Goal: Task Accomplishment & Management: Complete application form

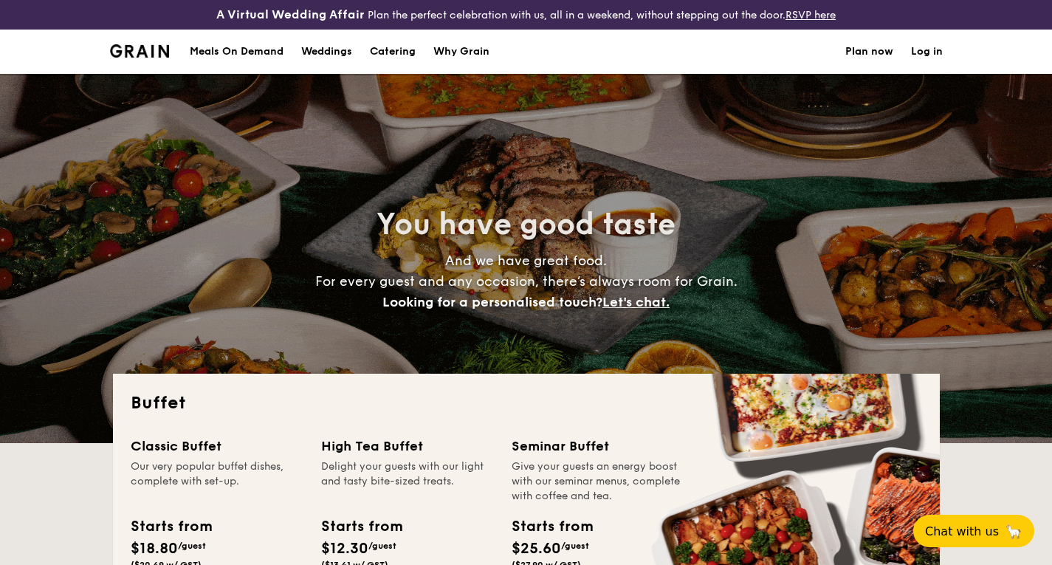
select select
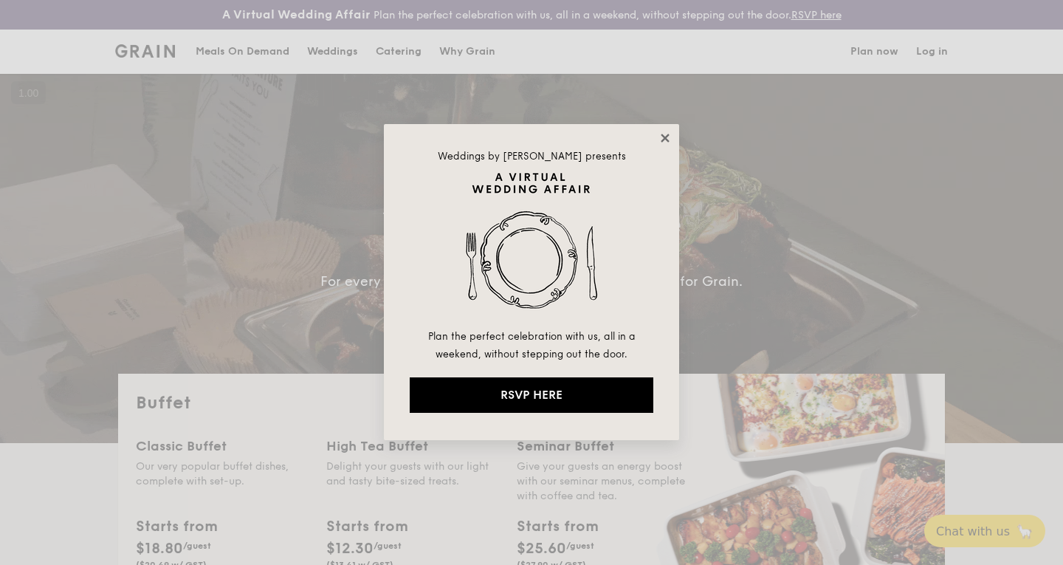
click at [670, 142] on icon at bounding box center [665, 137] width 13 height 13
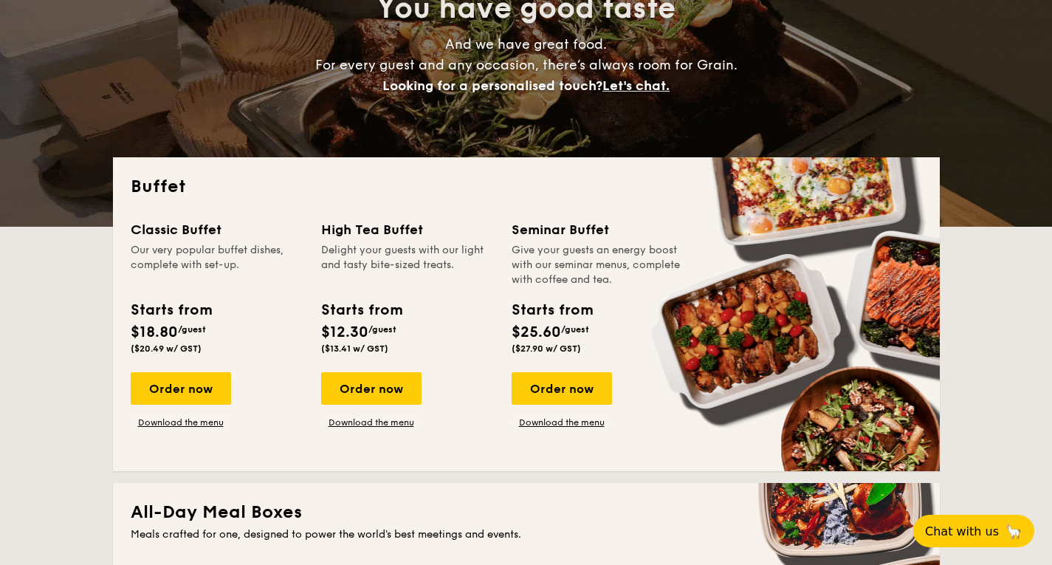
scroll to position [227, 0]
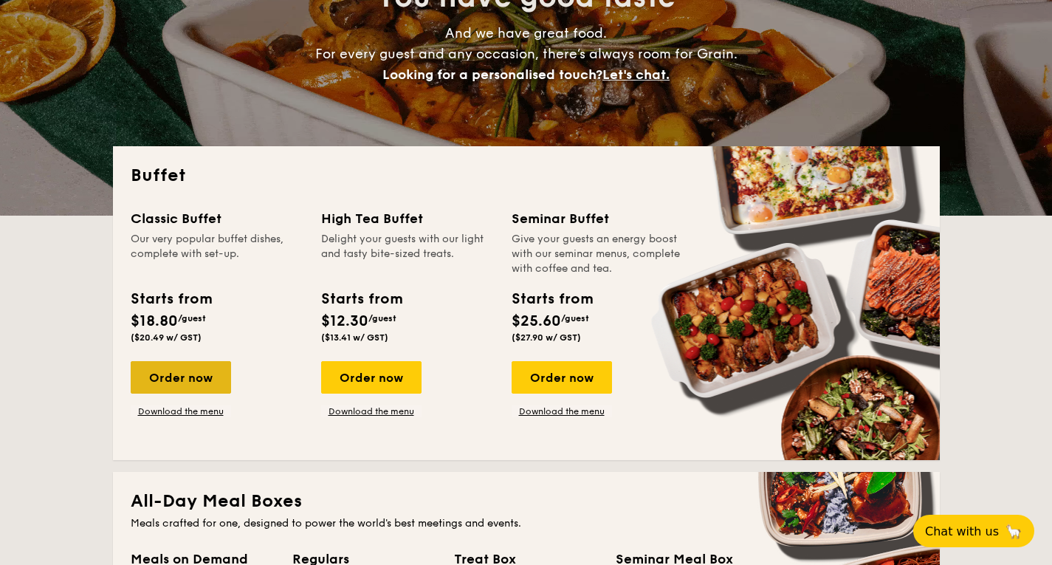
click at [181, 367] on div "Order now" at bounding box center [181, 377] width 100 height 32
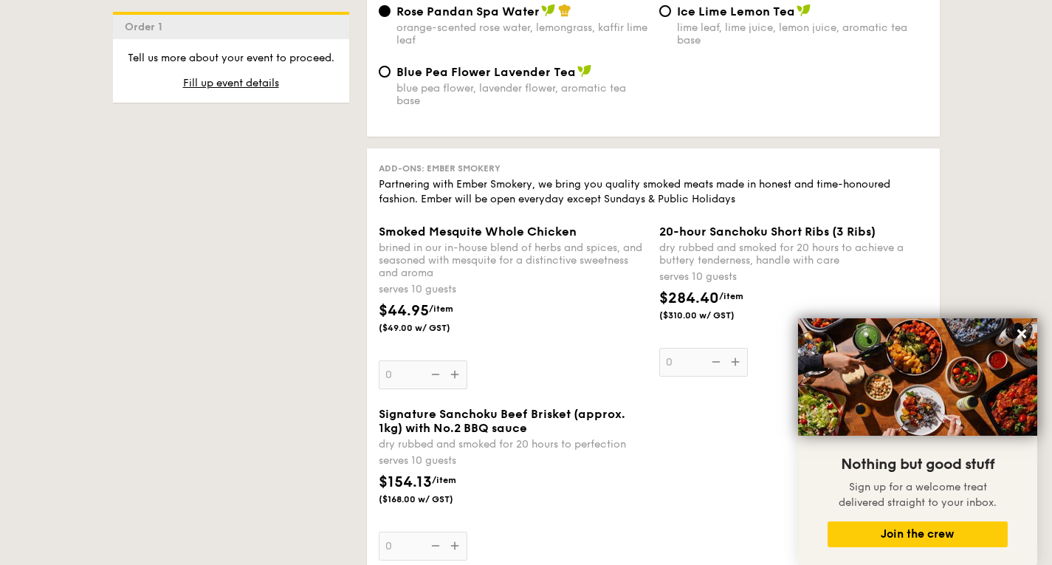
scroll to position [1605, 0]
click at [1022, 338] on icon at bounding box center [1021, 333] width 13 height 13
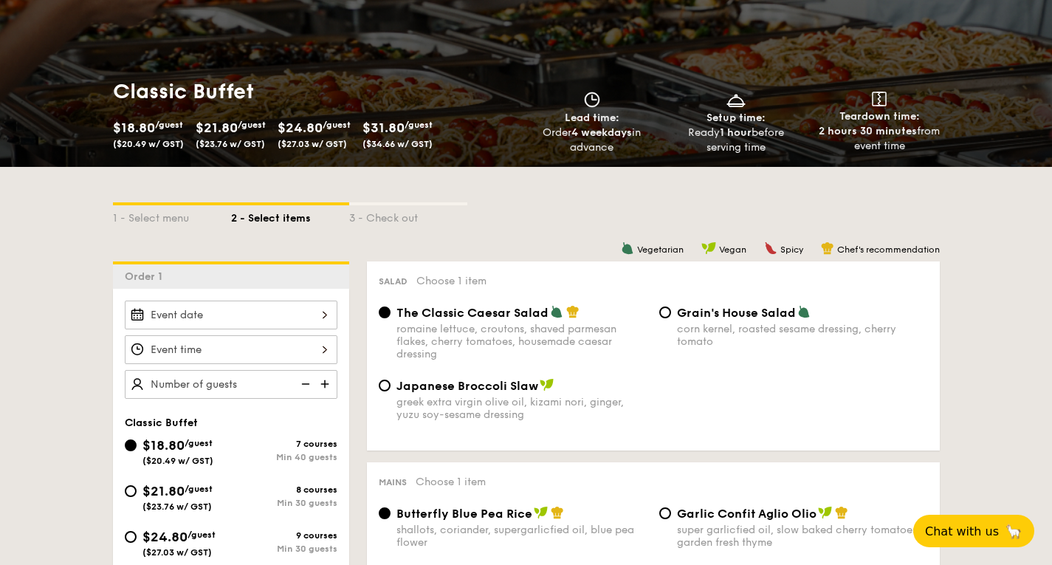
scroll to position [49, 0]
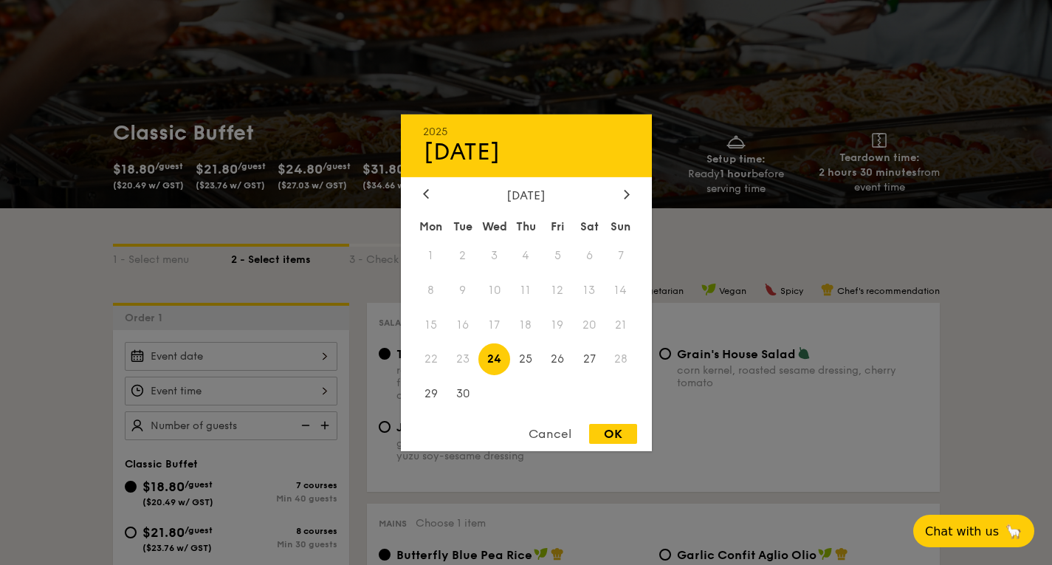
click at [238, 348] on div "2025 Sep 24 September 2025 Mon Tue Wed Thu Fri Sat Sun 1 2 3 4 5 6 7 8 9 10 11 …" at bounding box center [231, 356] width 213 height 29
click at [621, 173] on div "2025 Sep 24" at bounding box center [526, 145] width 251 height 63
click at [631, 175] on div "2025 Sep 24" at bounding box center [526, 145] width 251 height 63
click at [630, 183] on div "2025 Sep 24 September 2025 Mon Tue Wed Thu Fri Sat Sun 1 2 3 4 5 6 7 8 9 10 11 …" at bounding box center [526, 282] width 251 height 337
click at [627, 186] on div "2025 Sep 24 September 2025 Mon Tue Wed Thu Fri Sat Sun 1 2 3 4 5 6 7 8 9 10 11 …" at bounding box center [526, 282] width 251 height 337
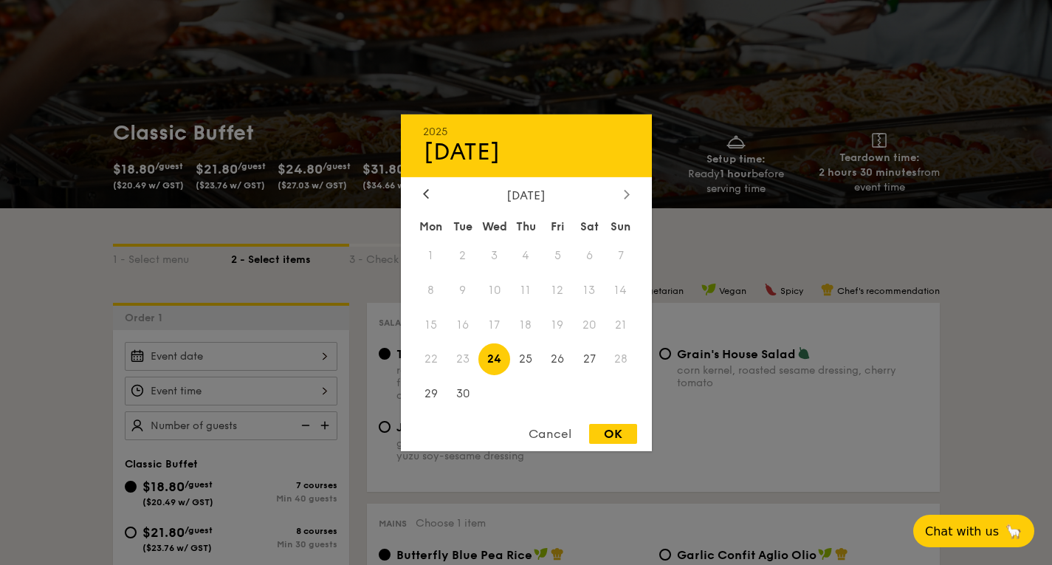
click at [625, 196] on icon at bounding box center [626, 194] width 4 height 9
click at [624, 196] on icon at bounding box center [627, 194] width 6 height 10
click at [619, 298] on span "9" at bounding box center [621, 290] width 32 height 32
click at [619, 297] on span "9" at bounding box center [621, 290] width 32 height 32
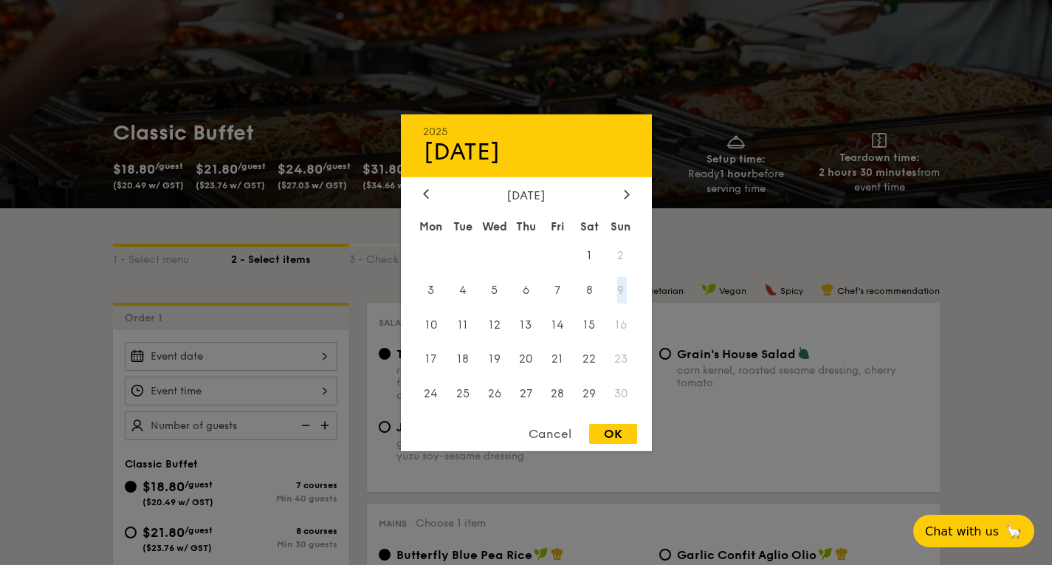
click at [626, 296] on span "9" at bounding box center [621, 290] width 32 height 32
click at [623, 290] on span "9" at bounding box center [621, 290] width 32 height 32
click at [549, 433] on div "Cancel" at bounding box center [550, 434] width 72 height 20
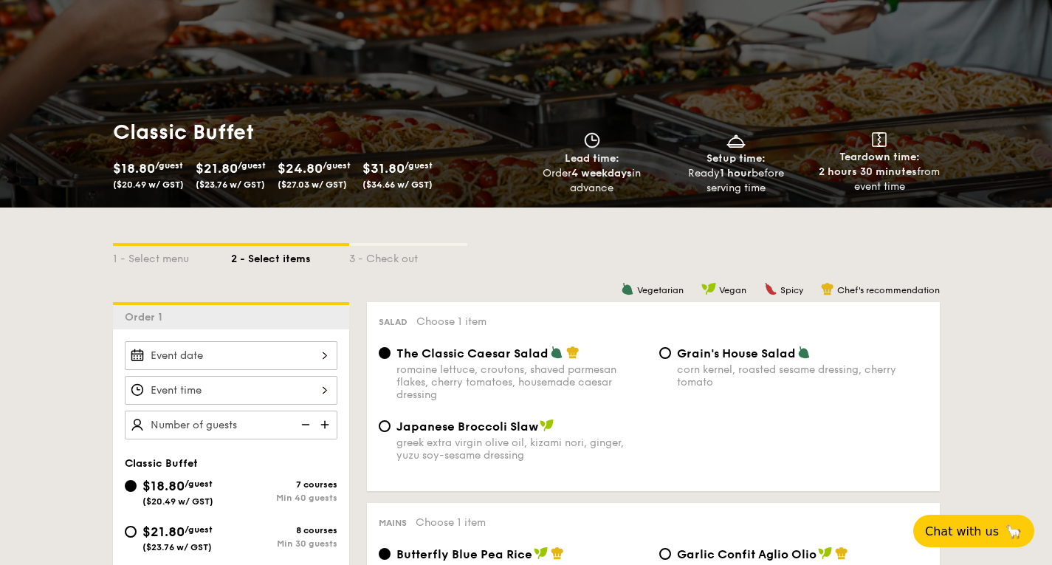
scroll to position [145, 0]
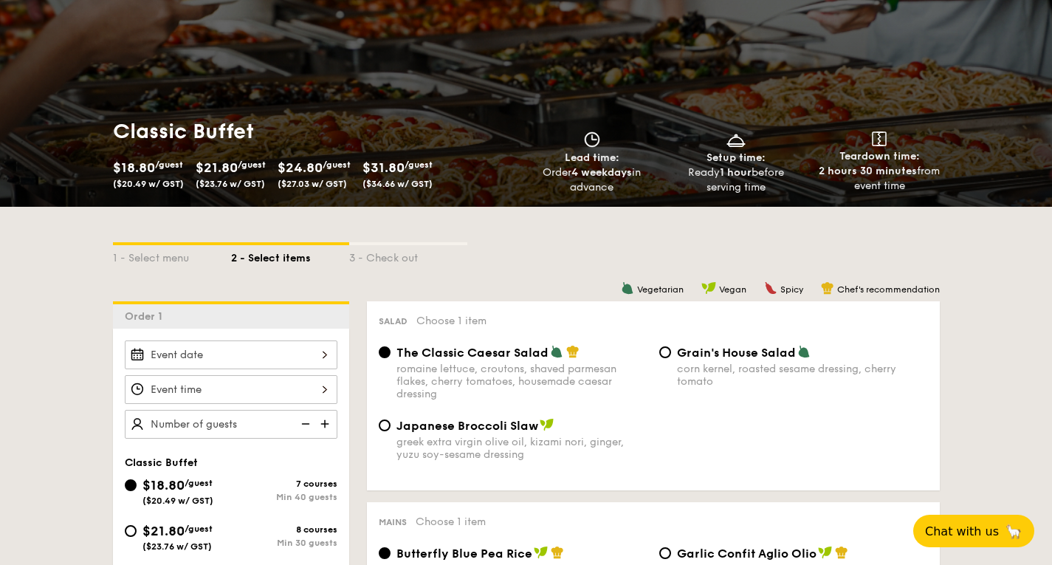
click at [210, 374] on div at bounding box center [231, 389] width 213 height 98
click at [224, 364] on div at bounding box center [231, 354] width 213 height 29
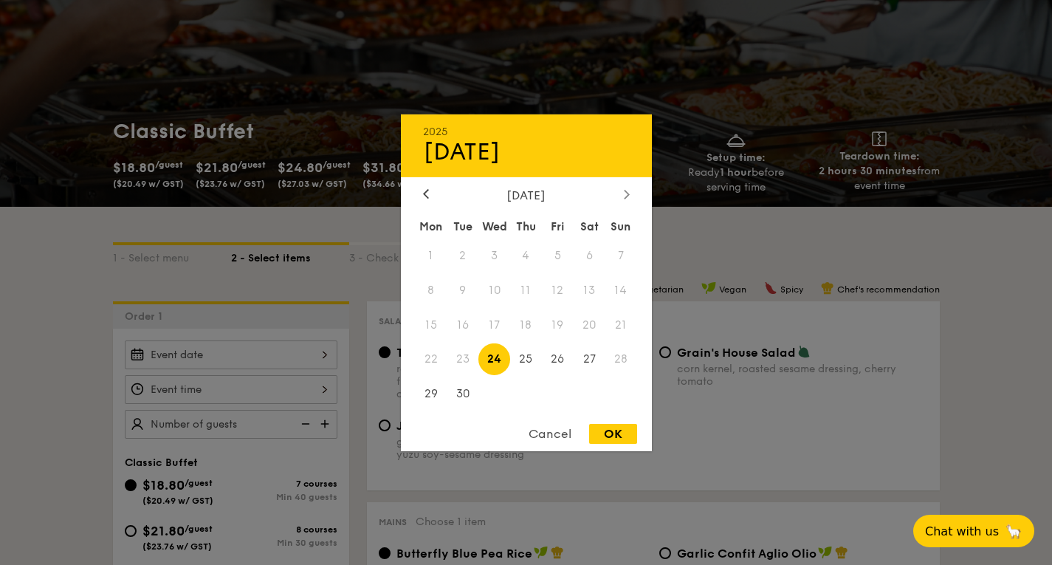
click at [627, 196] on icon at bounding box center [627, 194] width 6 height 10
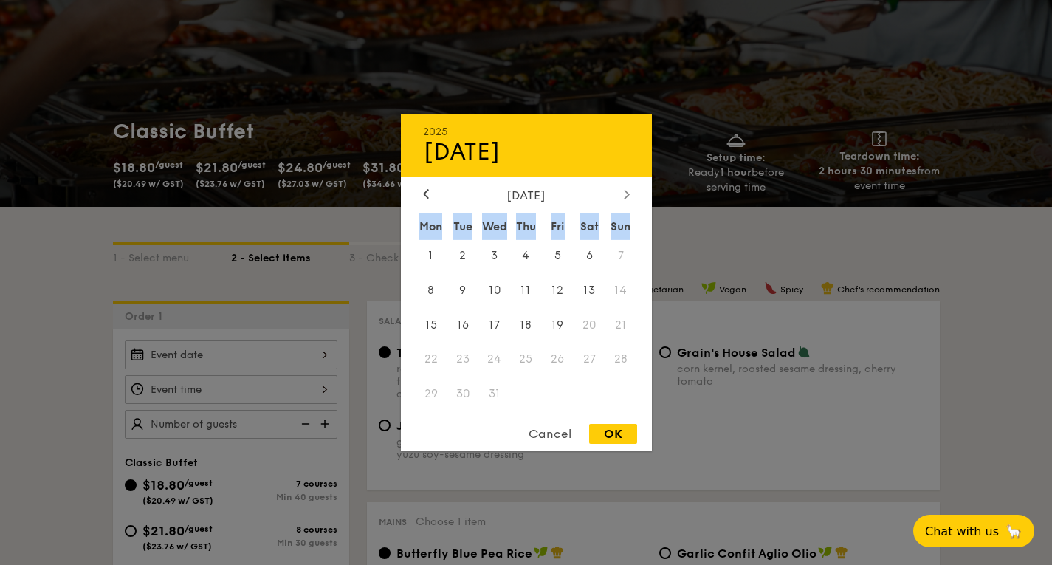
click at [627, 196] on icon at bounding box center [627, 194] width 6 height 10
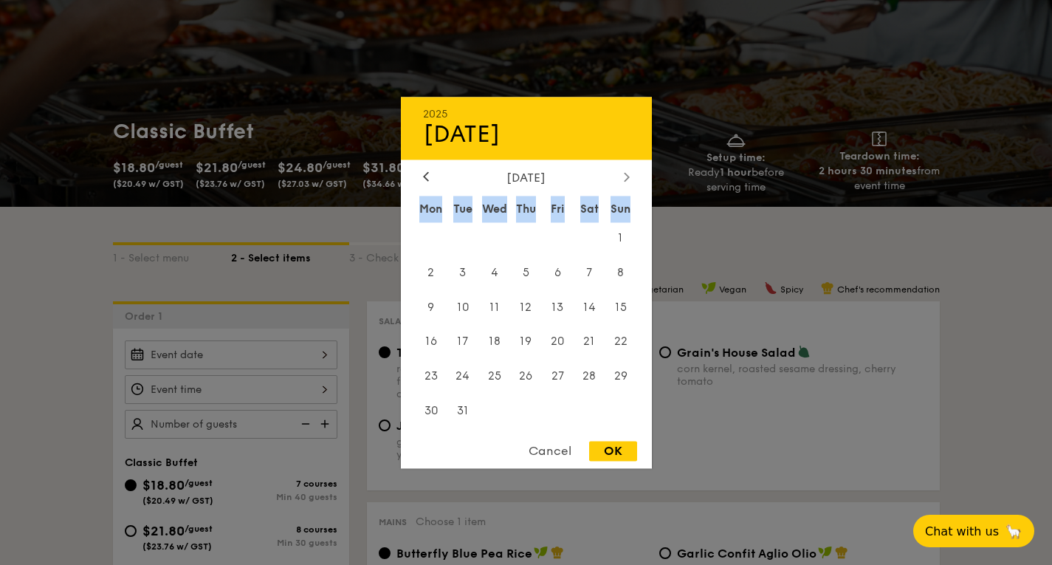
click at [627, 196] on div "Sun" at bounding box center [621, 209] width 32 height 27
click at [430, 172] on div at bounding box center [425, 178] width 13 height 14
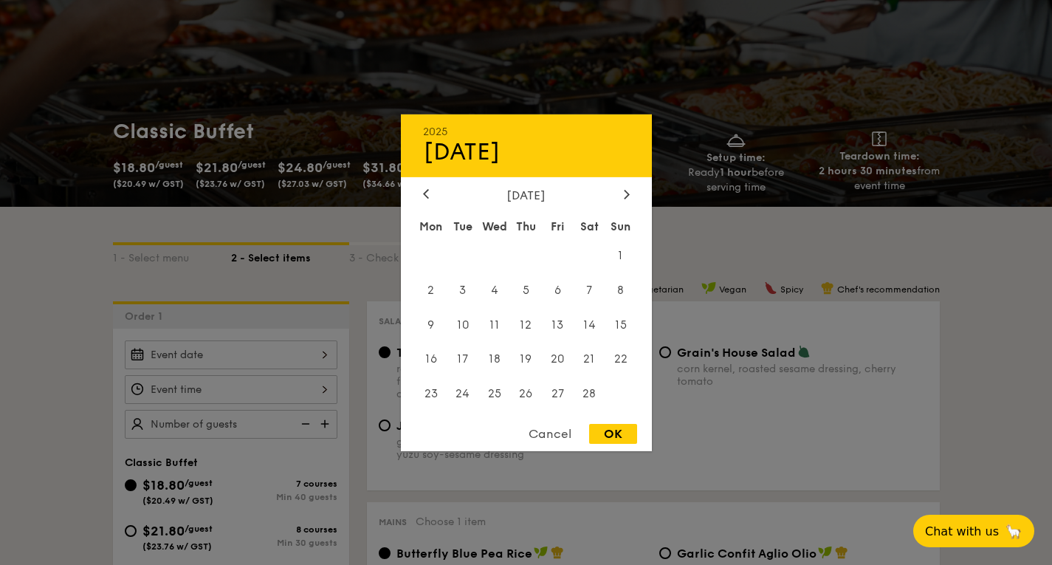
click at [429, 172] on div "2025 Sep 24" at bounding box center [526, 145] width 251 height 63
click at [423, 201] on div at bounding box center [425, 195] width 13 height 14
click at [622, 201] on div "December 2025 Mon Tue Wed Thu Fri Sat Sun 1 2 3 4 5 6 7 8 9 10 11 12 13 14 15 1…" at bounding box center [526, 300] width 251 height 224
click at [433, 191] on div "December 2025" at bounding box center [526, 195] width 207 height 14
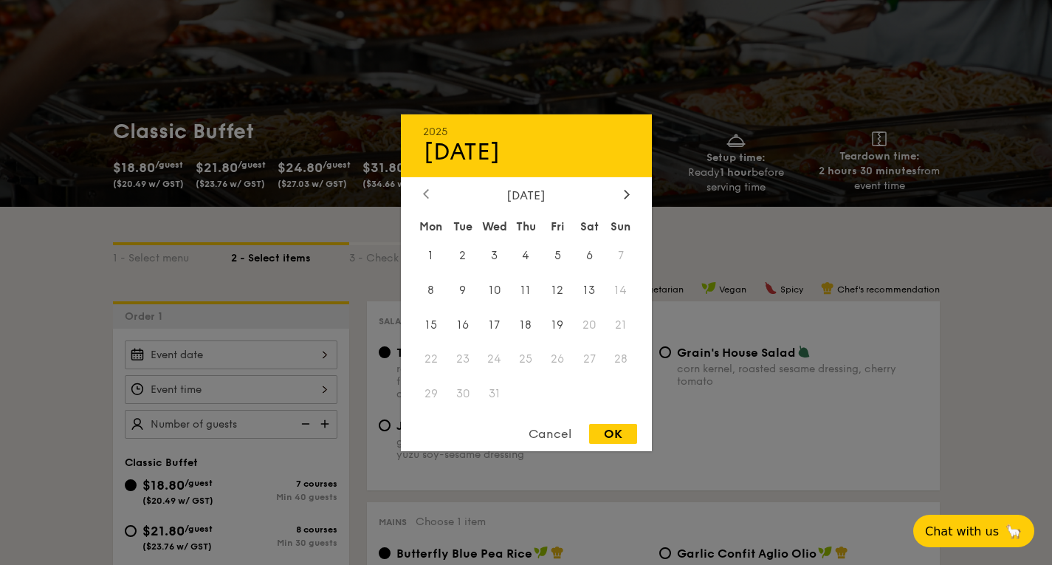
click at [427, 192] on icon at bounding box center [426, 194] width 6 height 10
click at [563, 437] on div "Cancel" at bounding box center [550, 434] width 72 height 20
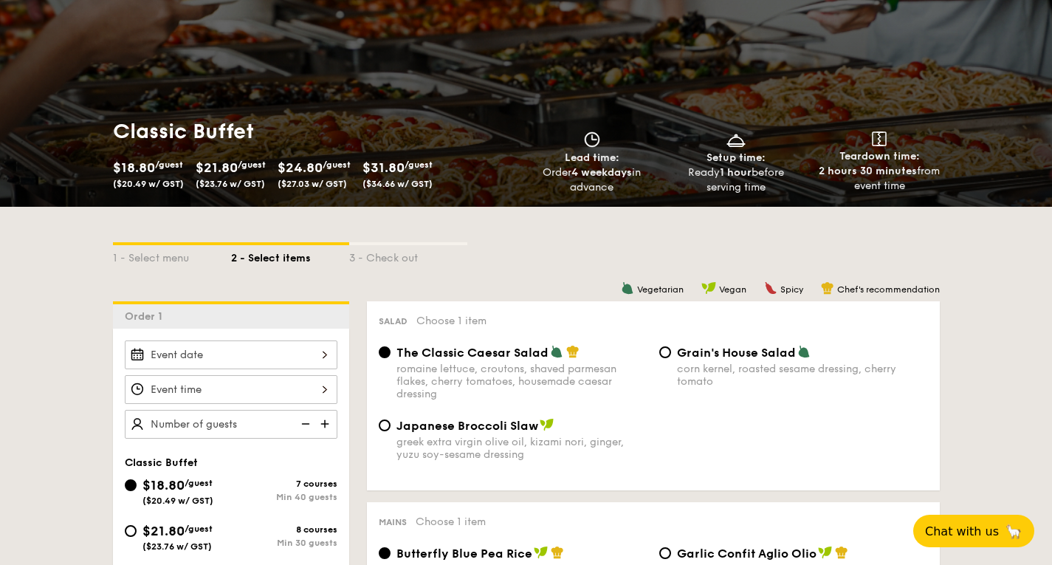
scroll to position [0, 0]
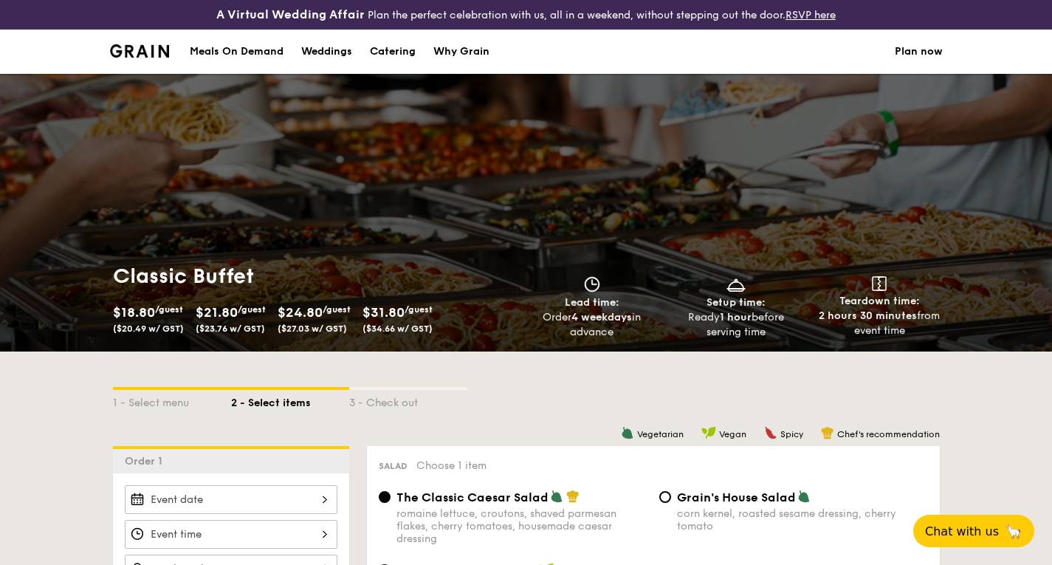
drag, startPoint x: 120, startPoint y: 44, endPoint x: 55, endPoint y: 41, distance: 65.0
click at [55, 41] on div "Meals On Demand Weddings Catering Why Grain Plan now" at bounding box center [526, 52] width 1052 height 44
click at [154, 61] on li at bounding box center [146, 52] width 72 height 44
click at [148, 44] on li at bounding box center [146, 52] width 72 height 44
click at [149, 44] on img at bounding box center [140, 50] width 60 height 13
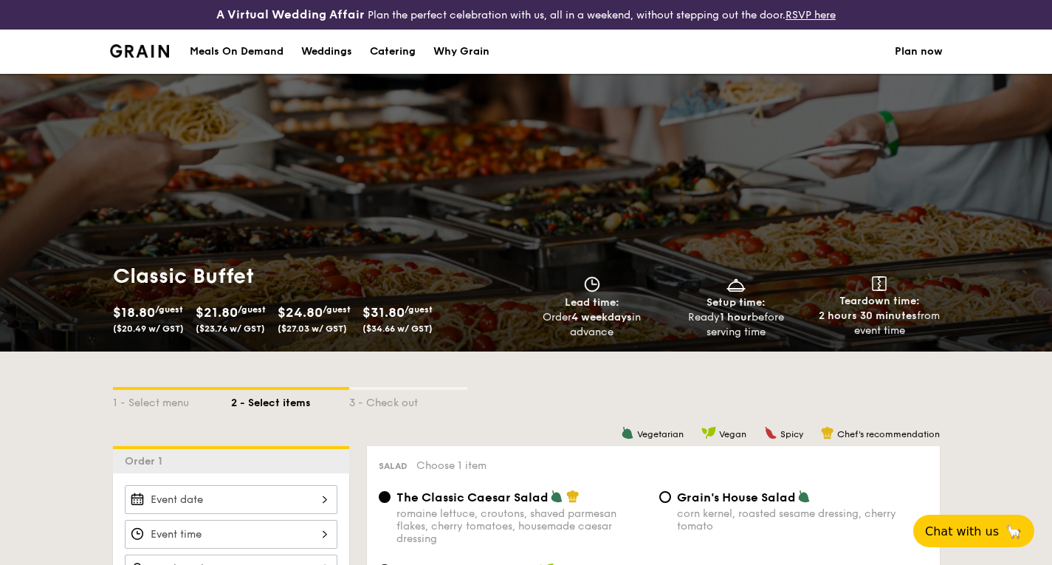
click at [149, 44] on img at bounding box center [140, 50] width 60 height 13
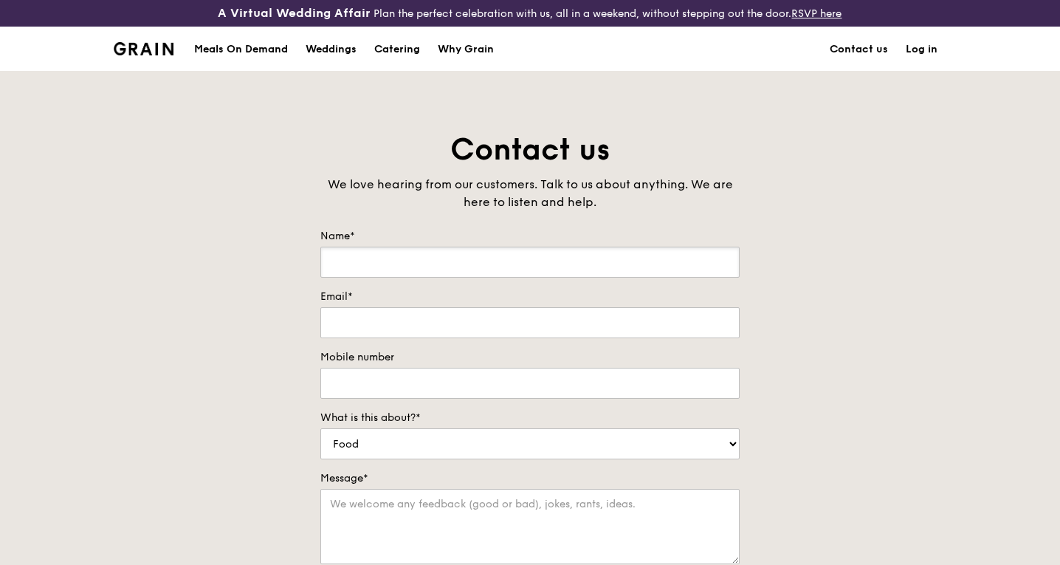
click at [473, 270] on input "Name*" at bounding box center [529, 262] width 419 height 31
type input "[PERSON_NAME]"
type input "[EMAIL_ADDRESS][DOMAIN_NAME]"
type input "90214650"
click at [397, 441] on select "Food Service Billing/Payment Catering Others" at bounding box center [529, 443] width 419 height 31
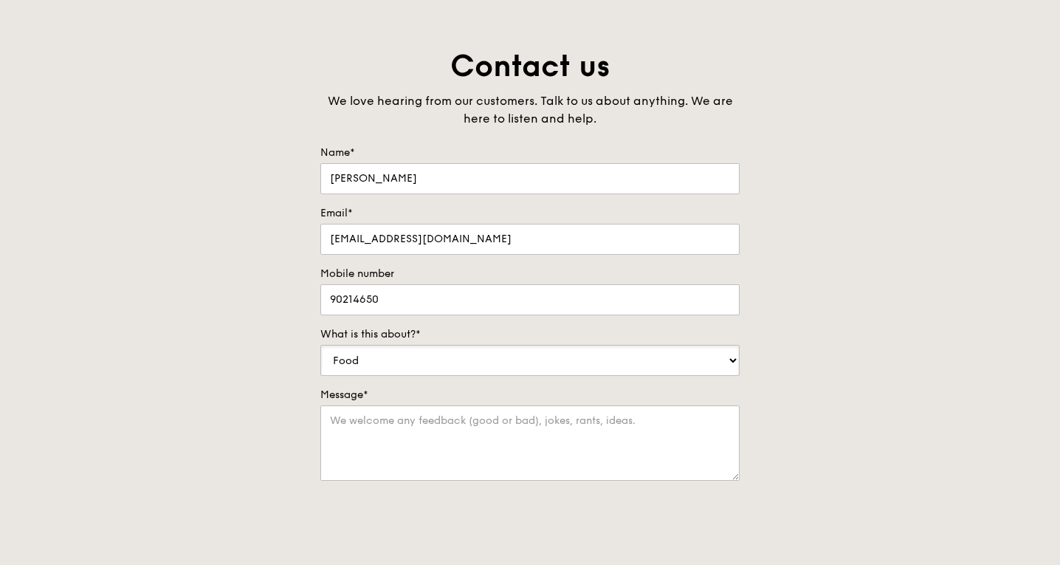
scroll to position [84, 0]
click at [368, 357] on select "Food Service Billing/Payment Catering Others" at bounding box center [529, 359] width 419 height 31
select select "Catering"
click at [320, 344] on select "Food Service Billing/Payment Catering Others" at bounding box center [529, 359] width 419 height 31
click at [379, 426] on textarea "Message*" at bounding box center [529, 442] width 419 height 75
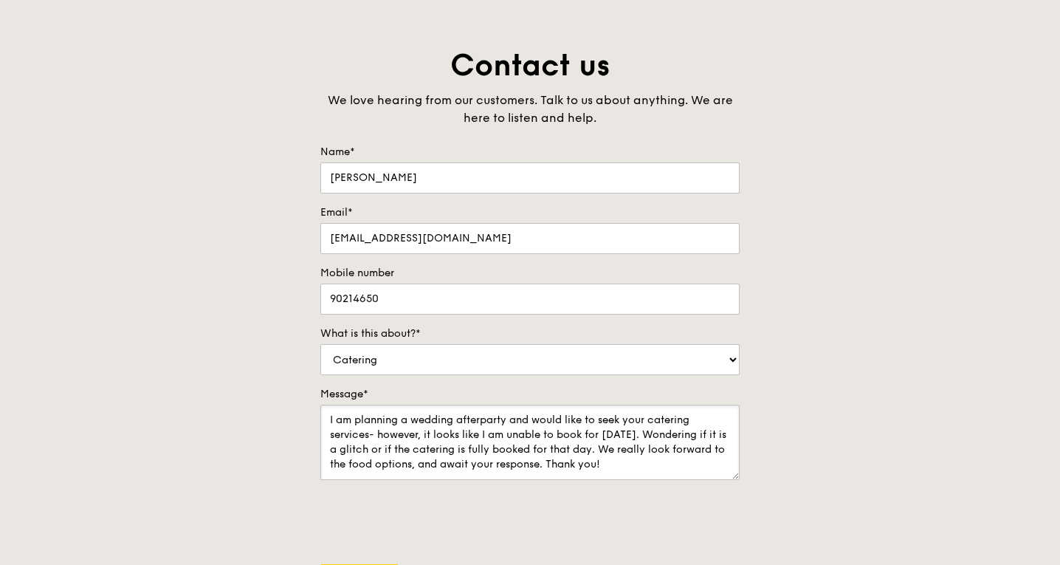
scroll to position [44, 0]
type textarea "Hi Grain team, I am planning a wedding afterparty and would like to seek your c…"
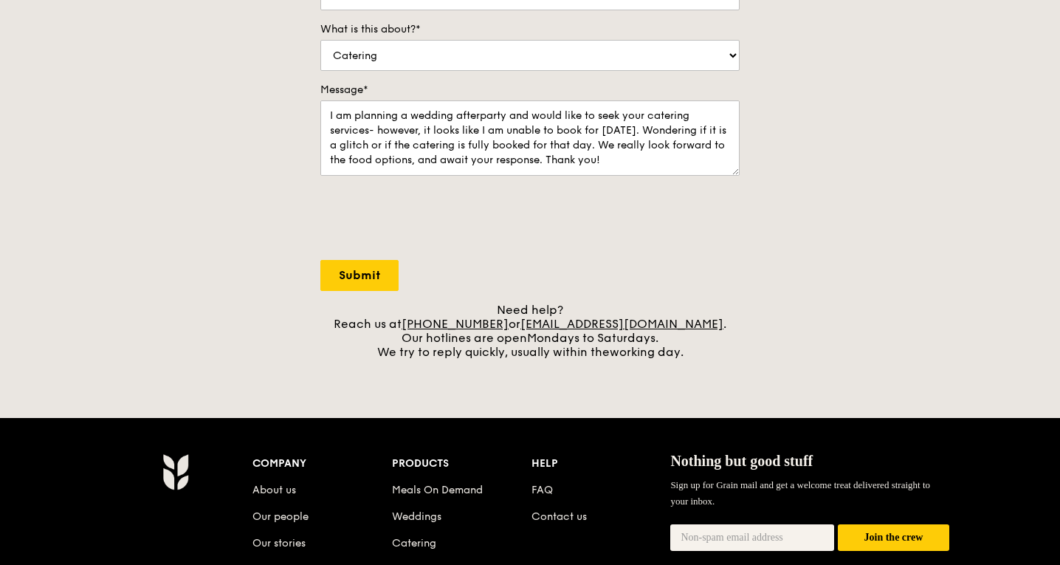
scroll to position [389, 0]
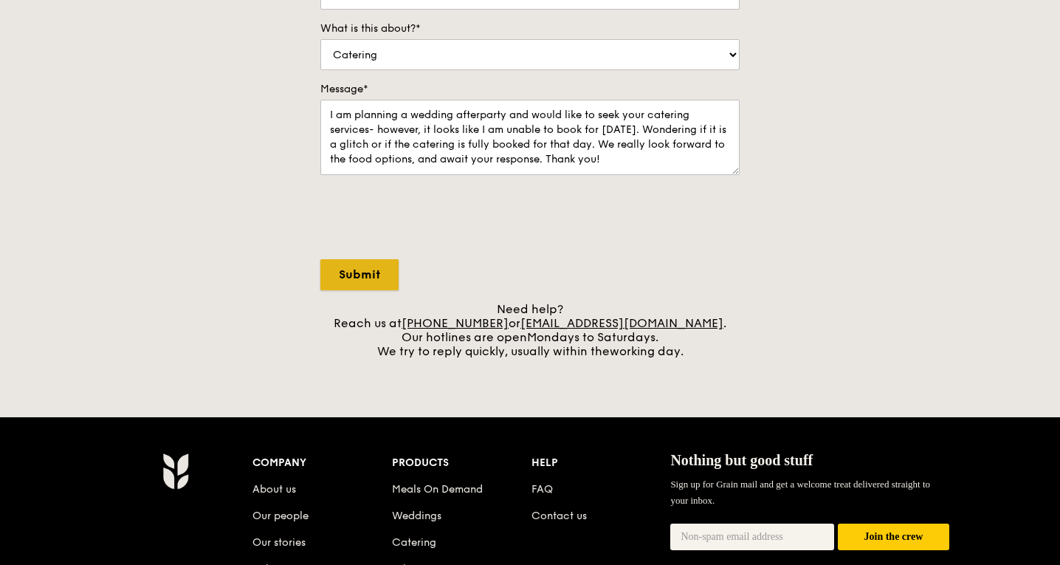
click at [360, 273] on input "Submit" at bounding box center [359, 274] width 78 height 31
select select "Food"
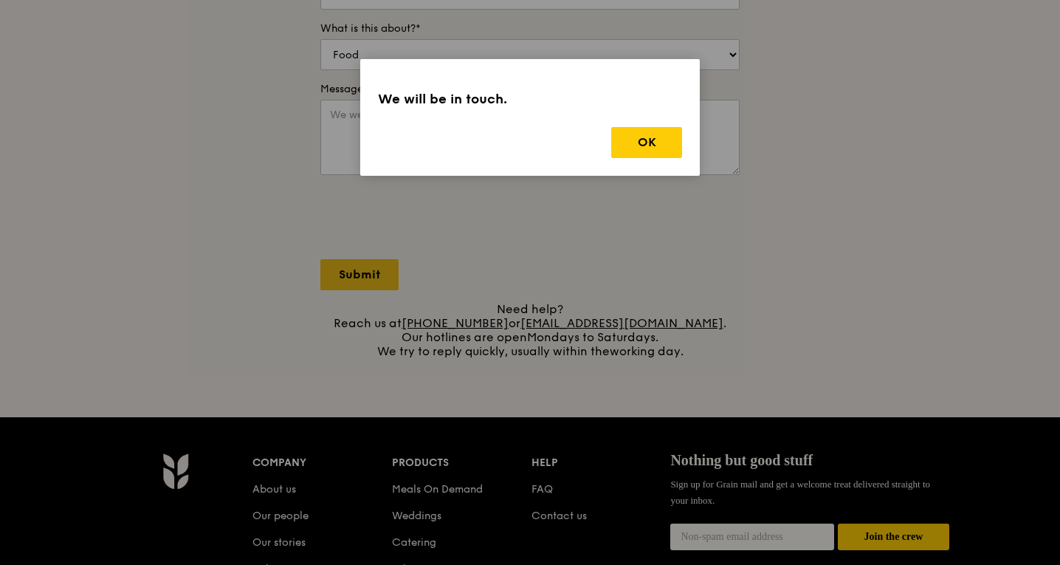
scroll to position [0, 0]
click at [656, 134] on button "OK" at bounding box center [646, 142] width 71 height 31
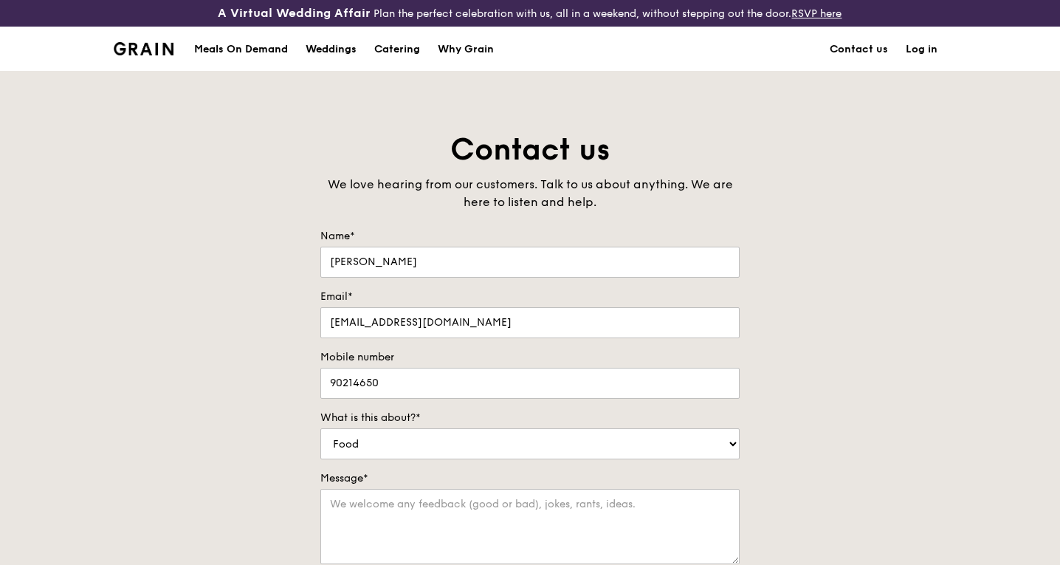
click at [346, 50] on div "Weddings" at bounding box center [331, 49] width 51 height 44
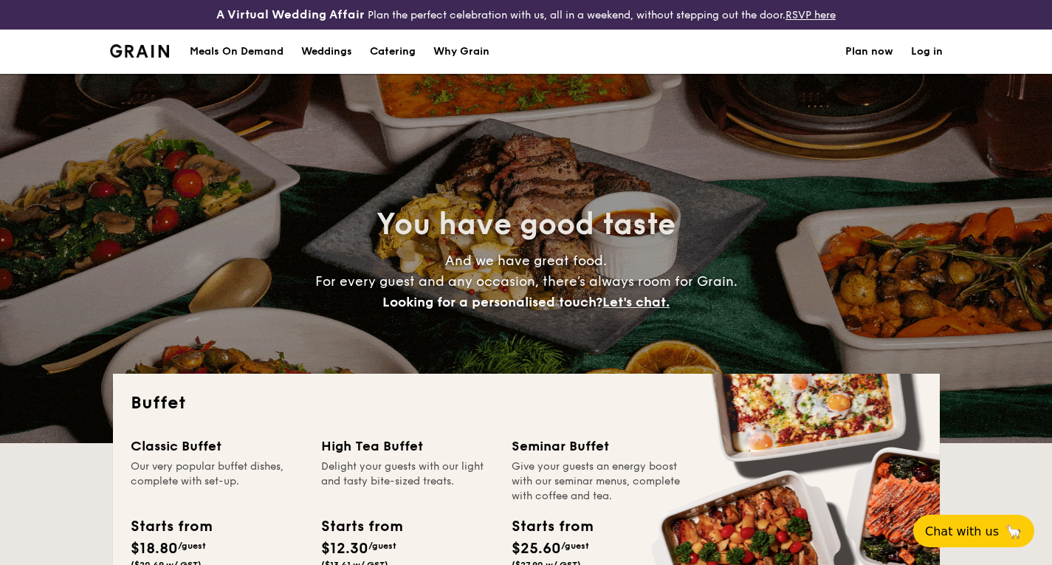
select select
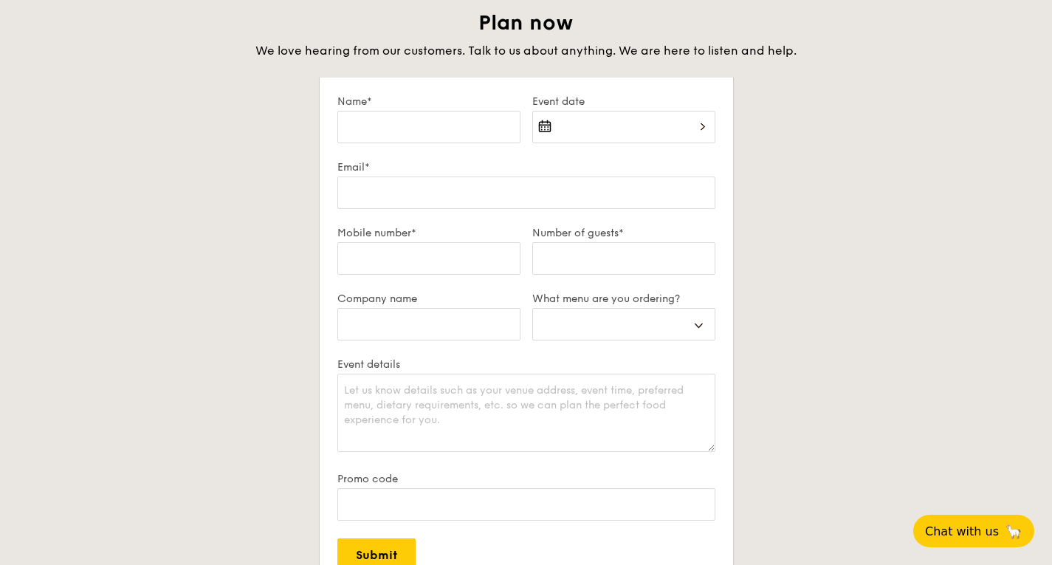
scroll to position [2562, 0]
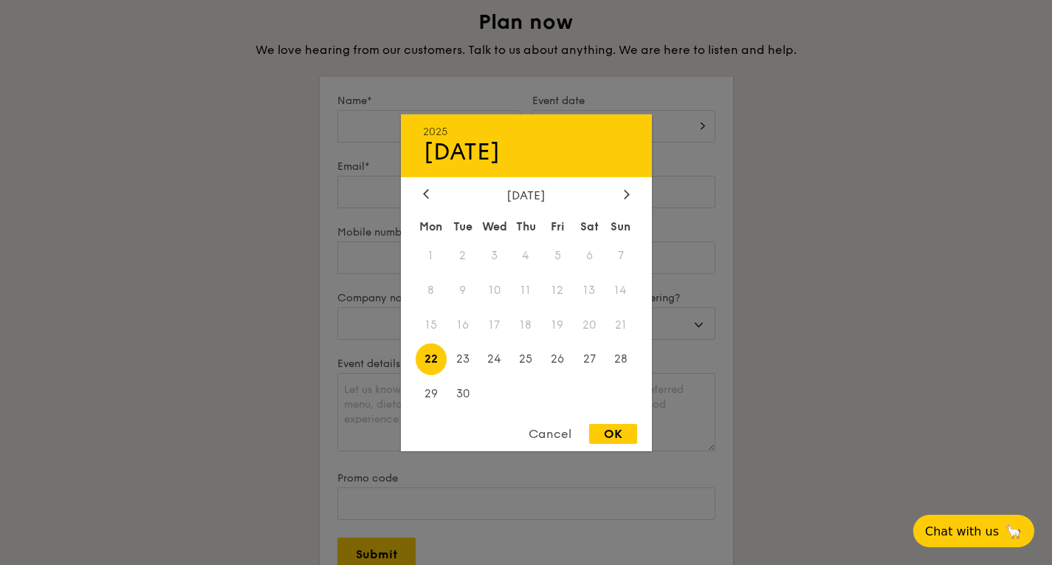
click at [621, 116] on div "2025 Sep 22 September 2025 Mon Tue Wed Thu Fri Sat Sun 1 2 3 4 5 6 7 8 9 10 11 …" at bounding box center [623, 135] width 183 height 50
click at [622, 190] on div at bounding box center [626, 195] width 13 height 14
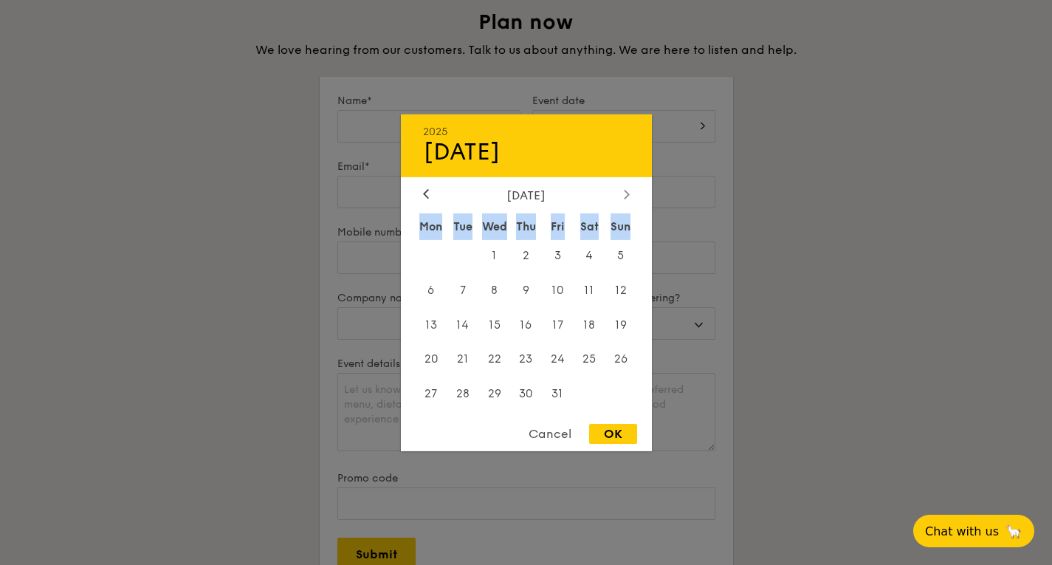
click at [622, 190] on div at bounding box center [626, 195] width 13 height 14
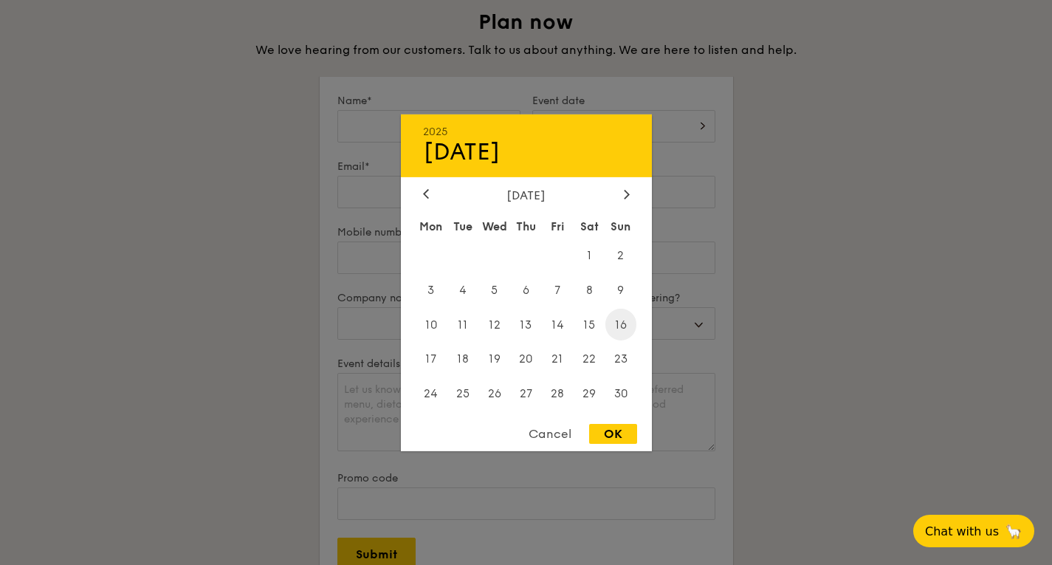
click at [612, 320] on span "16" at bounding box center [621, 325] width 32 height 32
click at [619, 292] on span "9" at bounding box center [621, 290] width 32 height 32
click at [623, 434] on div "OK" at bounding box center [613, 434] width 48 height 20
type input "Nov 09, 2025"
select select
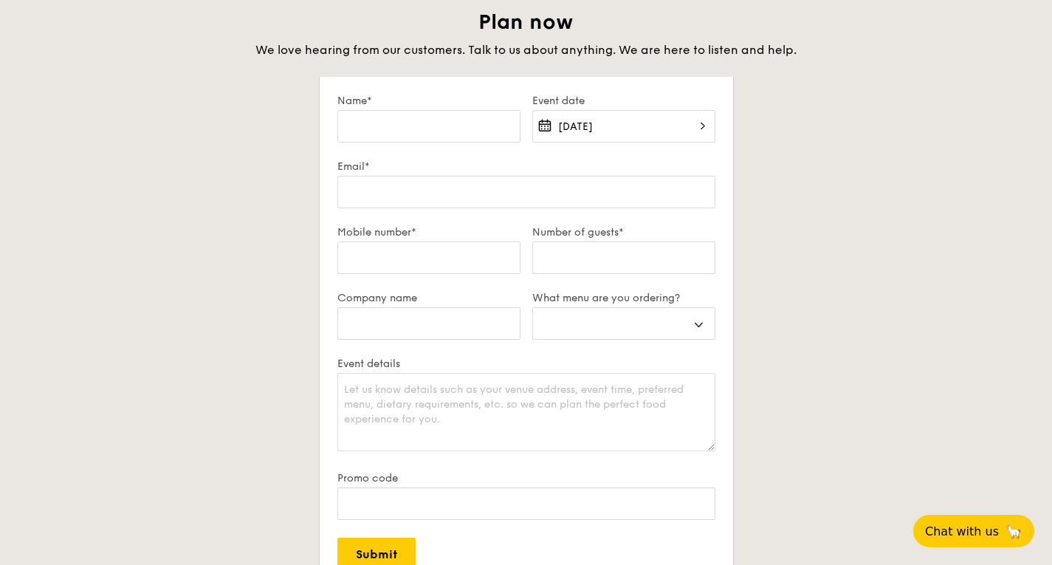
click at [413, 103] on label "Name*" at bounding box center [428, 101] width 183 height 13
click at [413, 110] on input "Name*" at bounding box center [428, 126] width 183 height 32
click at [423, 116] on input "Name*" at bounding box center [428, 126] width 183 height 32
type input "[PERSON_NAME]"
type input "[EMAIL_ADDRESS][DOMAIN_NAME]"
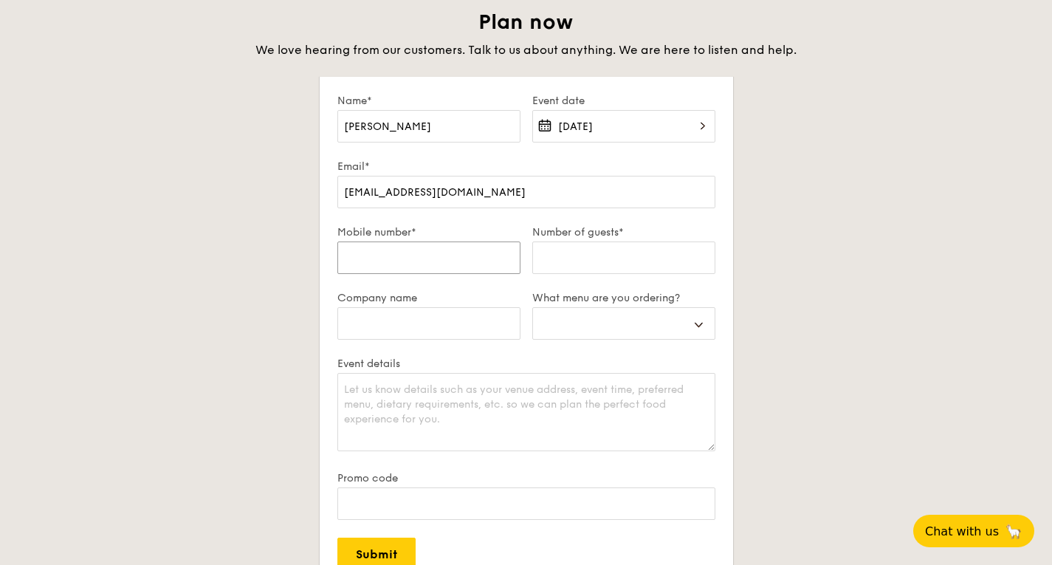
type input "90214650"
select select
click at [545, 261] on input "Number of guests*" at bounding box center [623, 257] width 183 height 32
type input "3"
select select
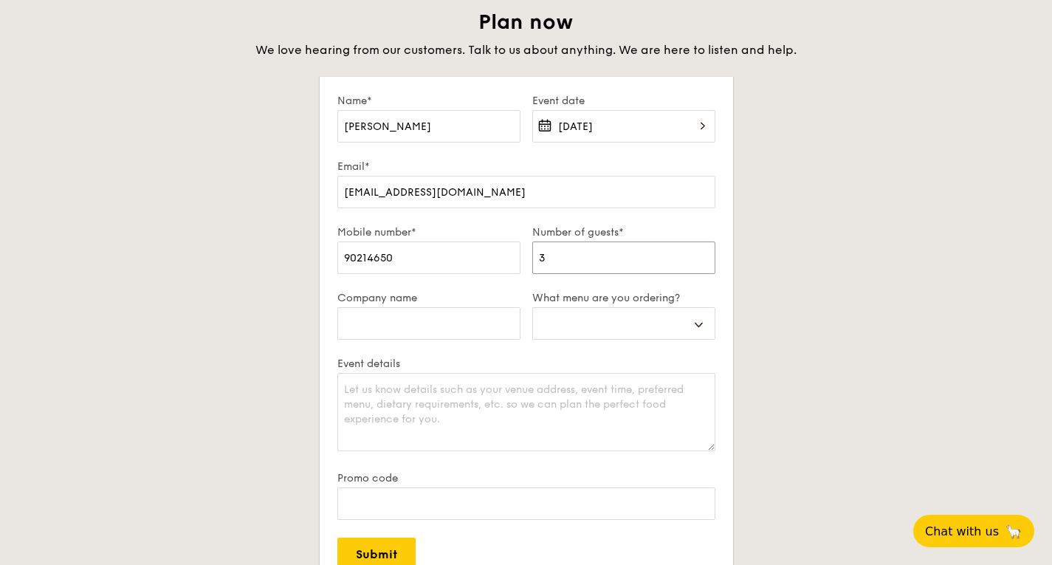
type input "30"
select select
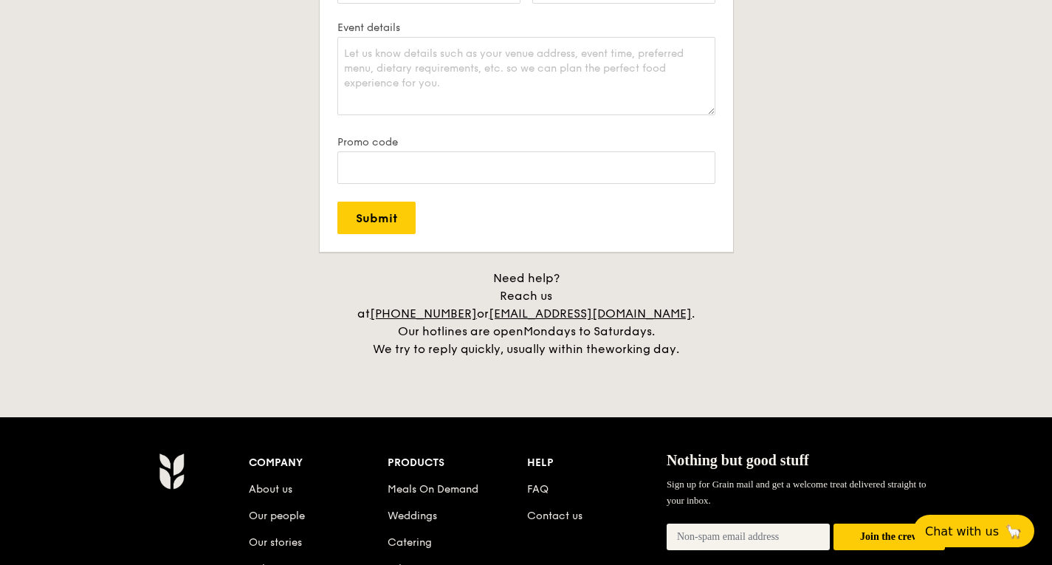
scroll to position [2573, 0]
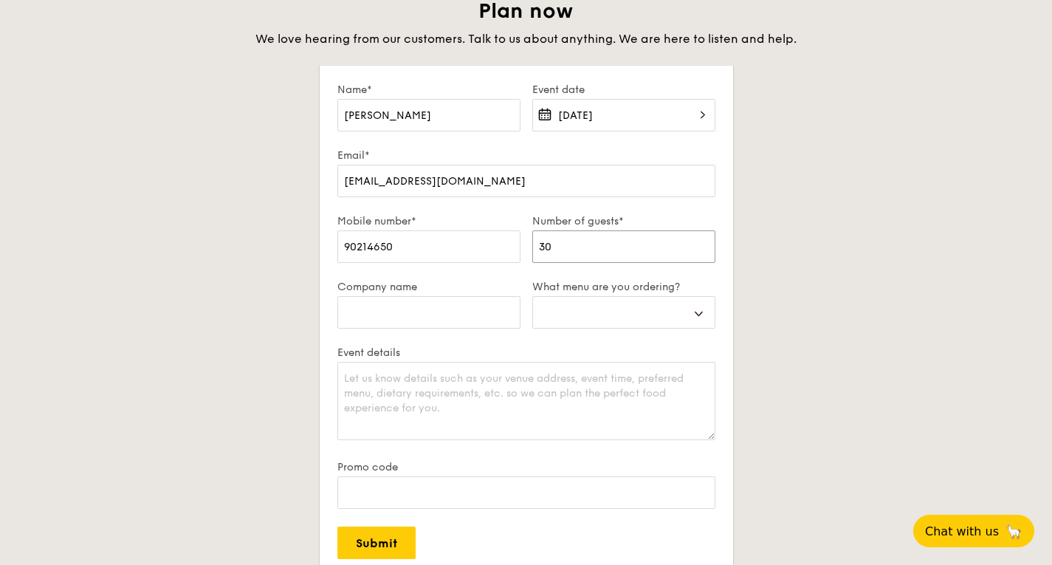
type input "30"
click at [457, 320] on input "Company name" at bounding box center [428, 312] width 183 height 32
click at [599, 321] on select "Buffet Mini Buffet High Tea Canapés Meal Boxes Wedding" at bounding box center [623, 312] width 183 height 32
select select "buffet"
click at [532, 296] on select "Buffet Mini Buffet High Tea Canapés Meal Boxes Wedding" at bounding box center [623, 312] width 183 height 32
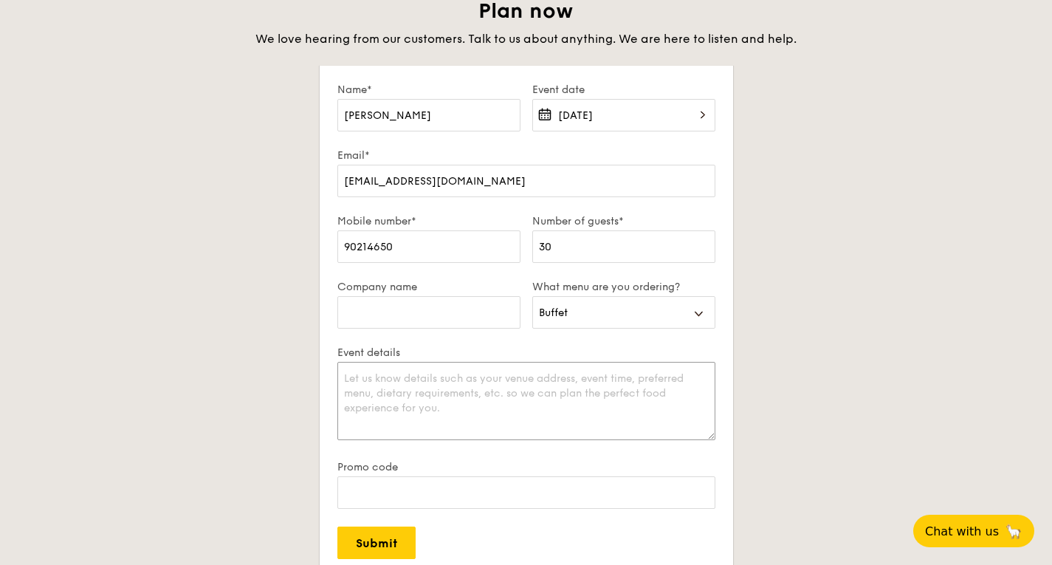
click at [461, 402] on textarea "Event details" at bounding box center [526, 401] width 378 height 78
type textarea "V"
type textarea "Venue"
paste textarea "[EMAIL_ADDRESS][DOMAIN_NAME]"
type textarea "[EMAIL_ADDRESS][DOMAIN_NAME]"
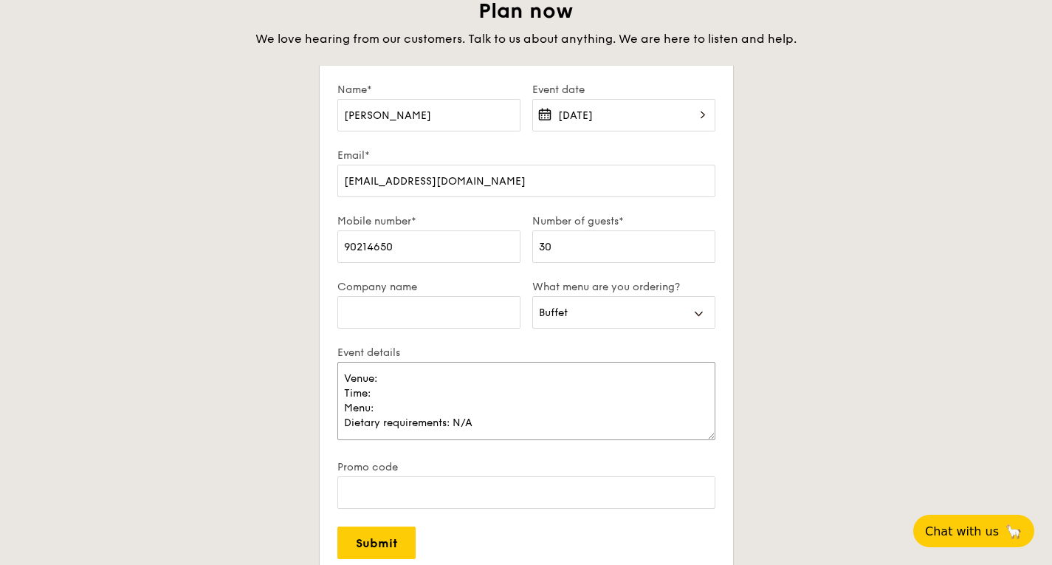
click at [477, 378] on textarea "Venue: Time: Menu: Dietary requirements: N/A" at bounding box center [526, 401] width 378 height 78
paste textarea "27 New Industrial Road, Novelty Techpoint #02-06"
click at [382, 377] on textarea "Venue: 27 New Industrial Road, Novelty Techpoint #02-06 Time: Menu: Dietary req…" at bounding box center [526, 401] width 378 height 78
click at [409, 407] on textarea "Venue: The Velvet Affair, 27 New Industrial Road, Novelty Techpoint #02-06 Time…" at bounding box center [526, 401] width 378 height 78
click at [482, 427] on textarea "Venue: The Velvet Affair, 27 New Industrial Road, Novelty Techpoint #02-06 Time…" at bounding box center [526, 401] width 378 height 78
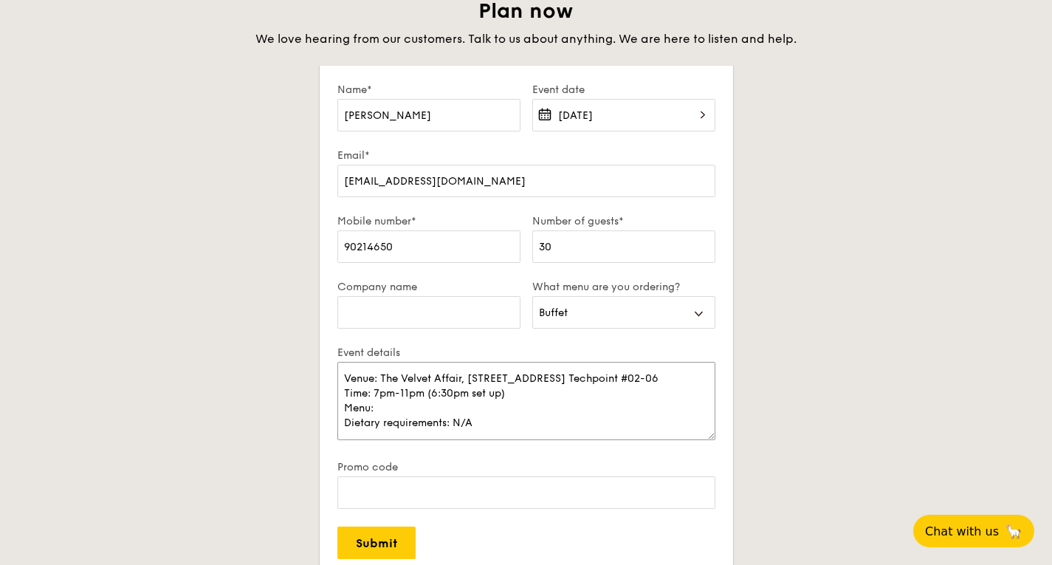
click at [482, 427] on textarea "Venue: The Velvet Affair, 27 New Industrial Road, Novelty Techpoint #02-06 Time…" at bounding box center [526, 401] width 378 height 78
type textarea "Venue: The Velvet Affair, 27 New Industrial Road, Novelty Techpoint #02-06 Time…"
click at [371, 542] on input "Submit" at bounding box center [376, 542] width 78 height 32
select select
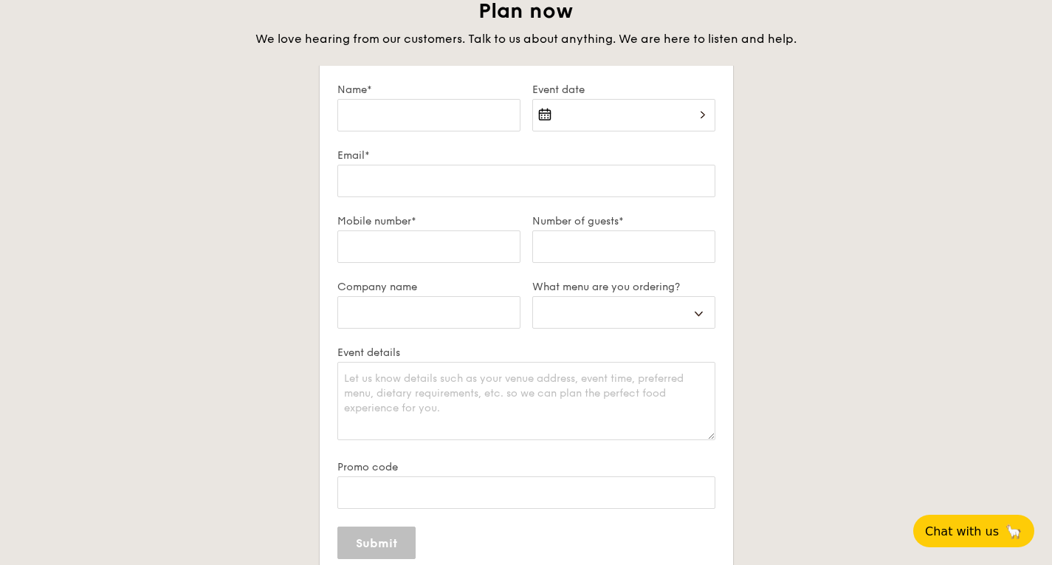
scroll to position [0, 0]
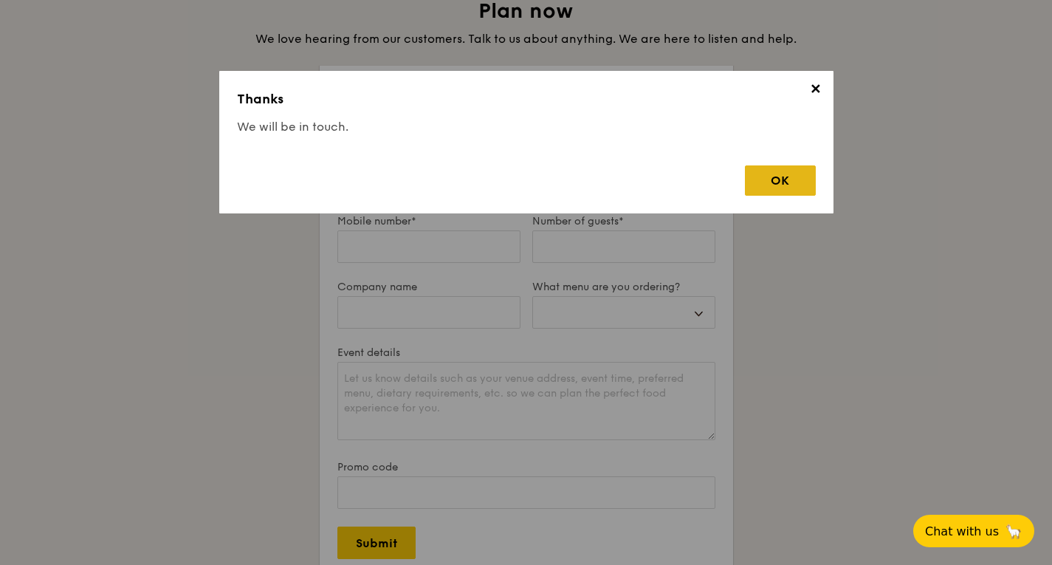
click at [774, 189] on div "OK" at bounding box center [780, 180] width 71 height 30
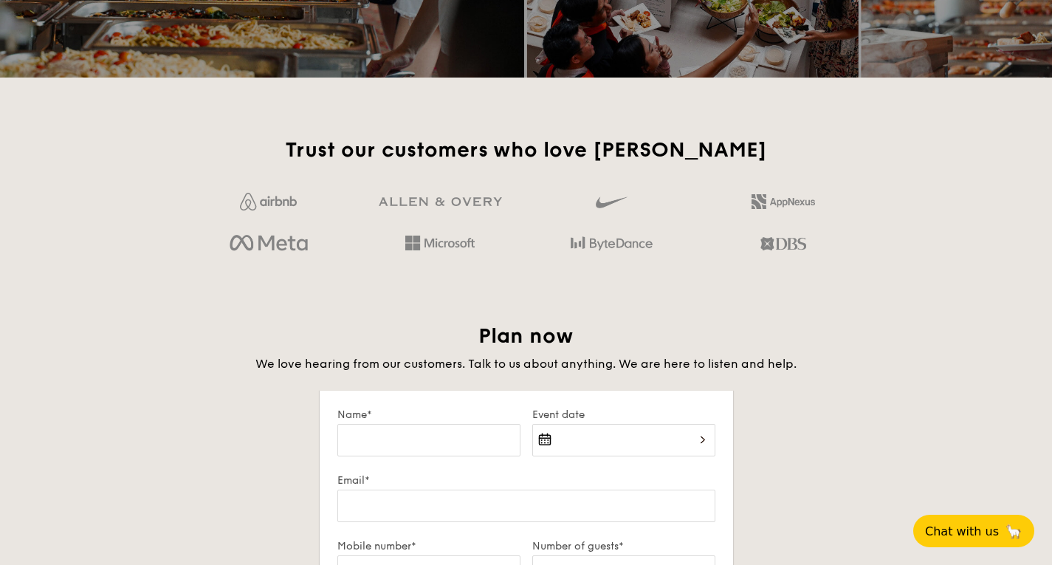
scroll to position [2240, 0]
